Goal: Information Seeking & Learning: Learn about a topic

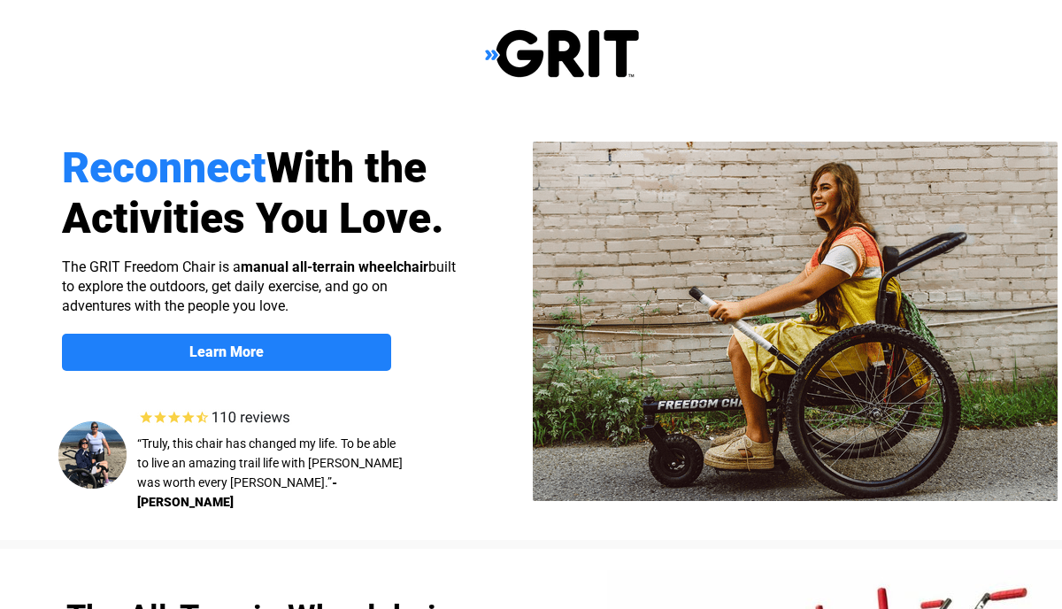
select select "US"
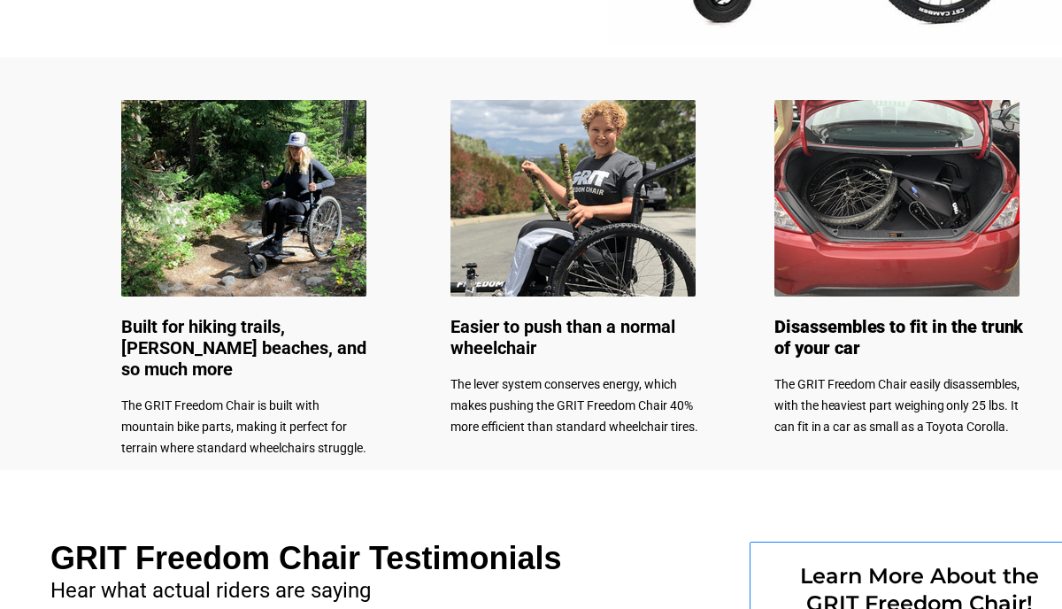
scroll to position [832, 0]
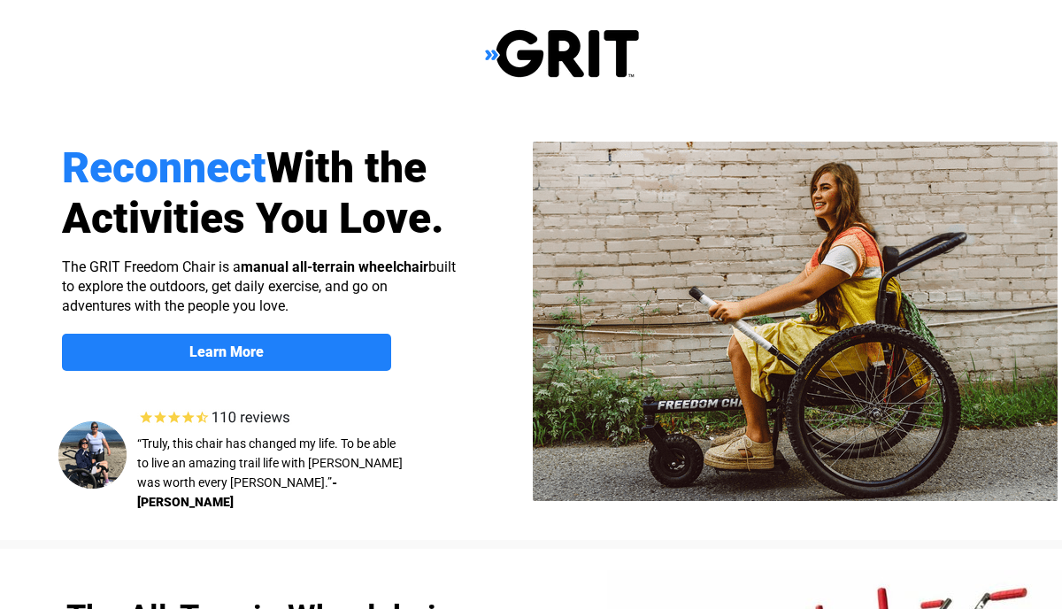
select select "US"
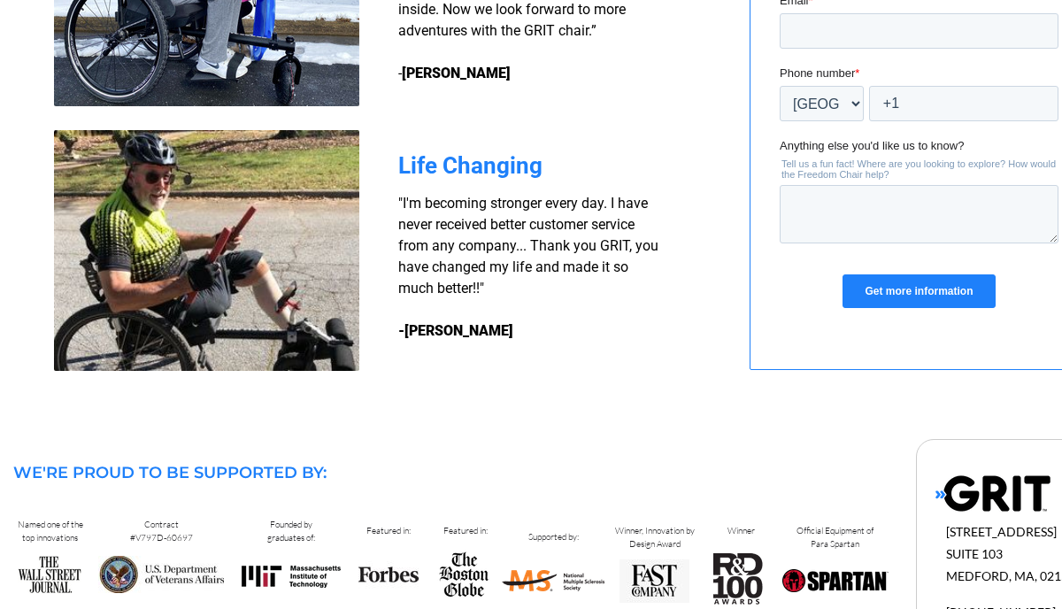
scroll to position [1715, 0]
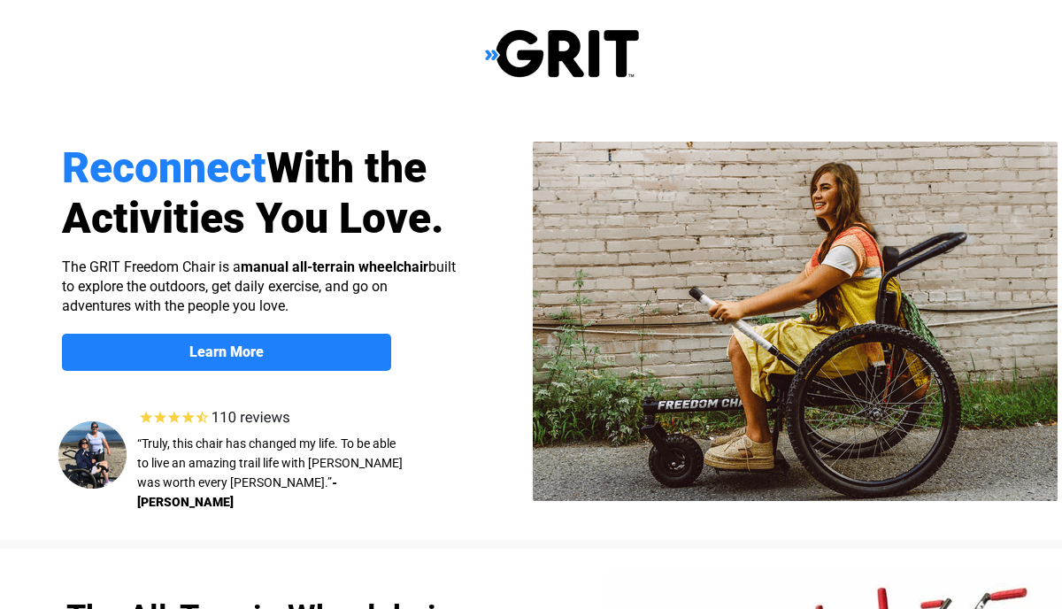
select select "US"
